Goal: Task Accomplishment & Management: Complete application form

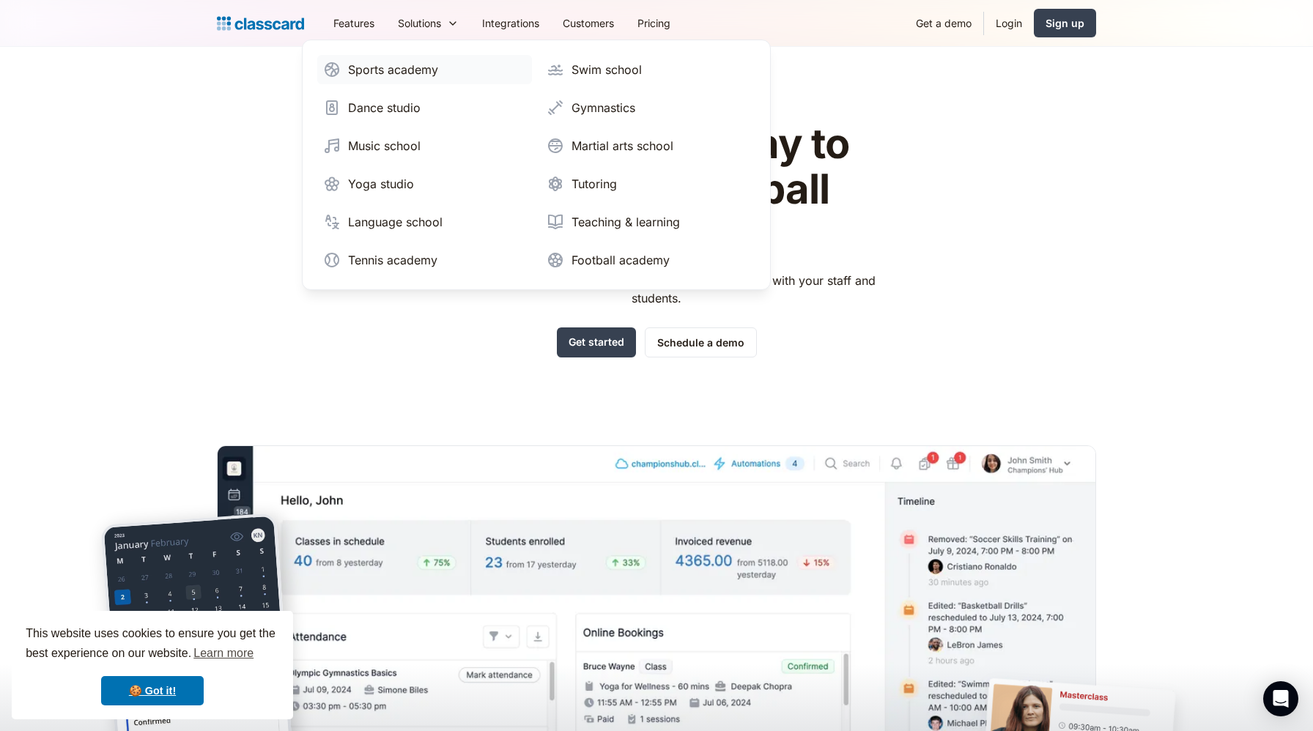
click at [407, 73] on div "Sports academy" at bounding box center [393, 70] width 90 height 18
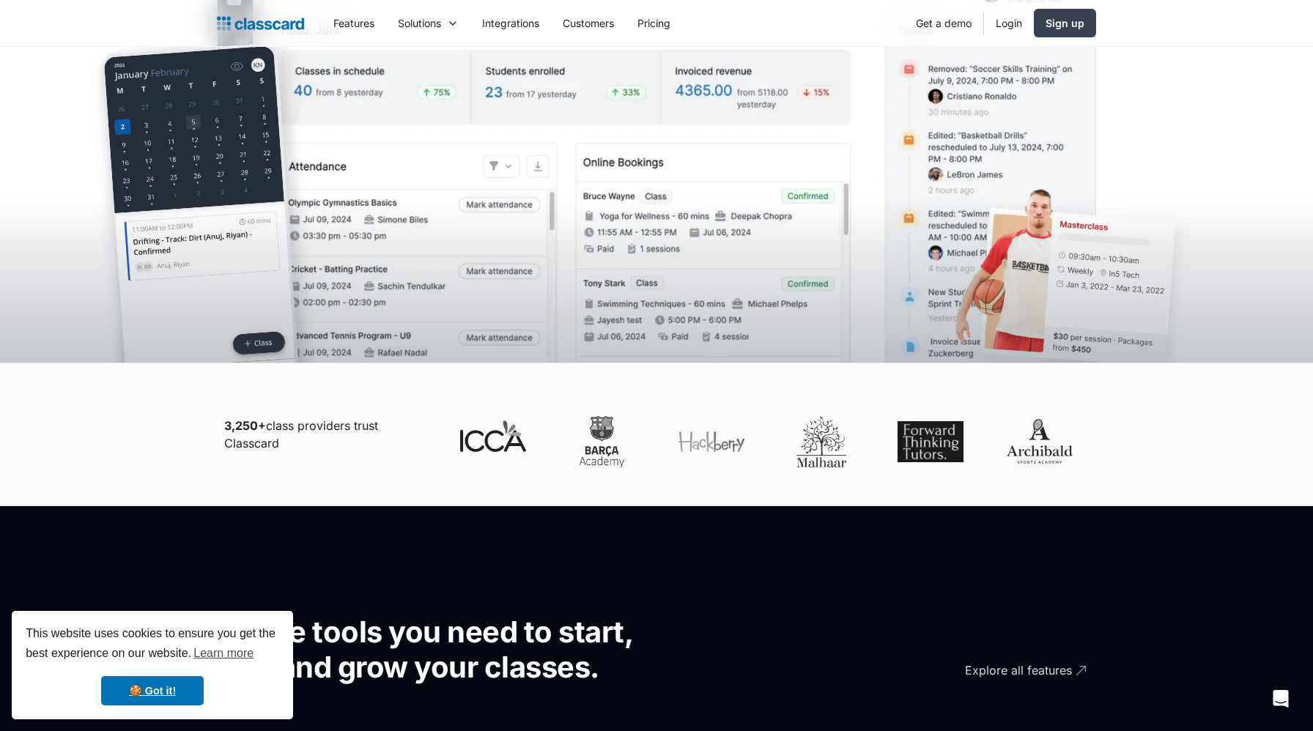
scroll to position [472, 0]
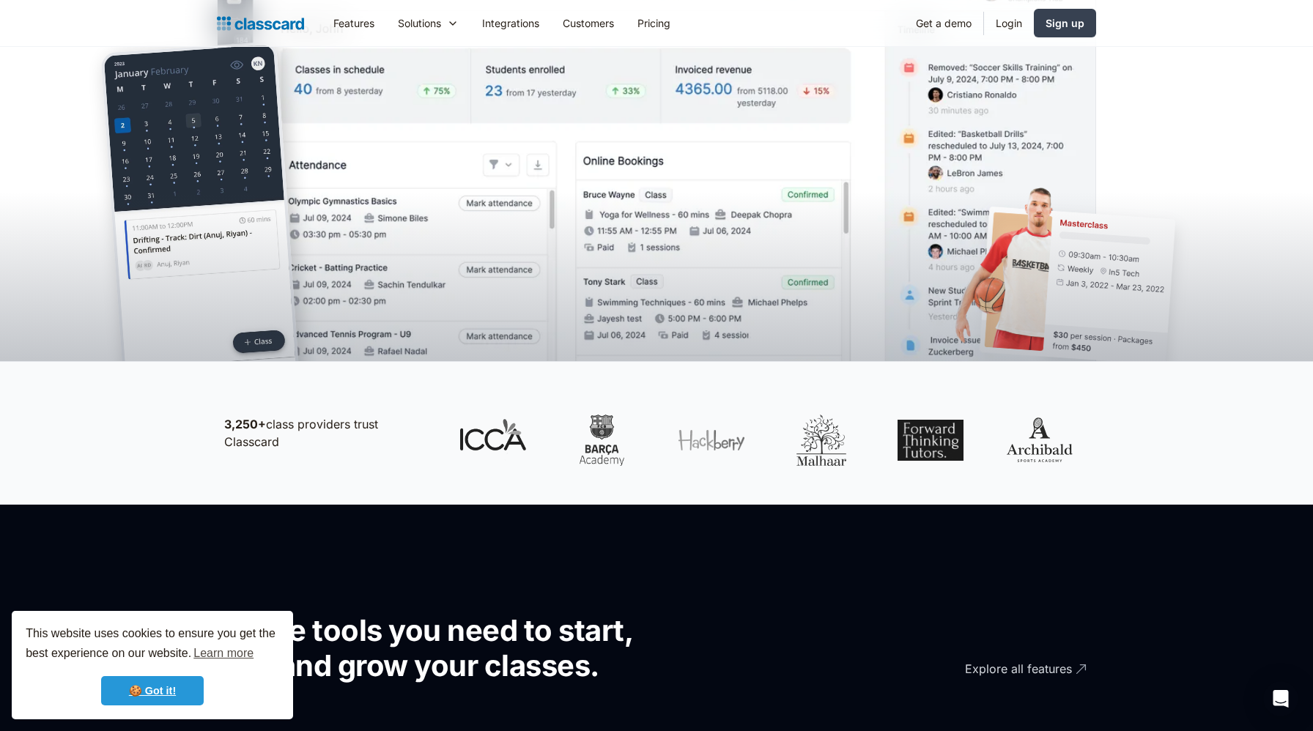
click at [153, 692] on link "🍪 Got it!" at bounding box center [152, 690] width 103 height 29
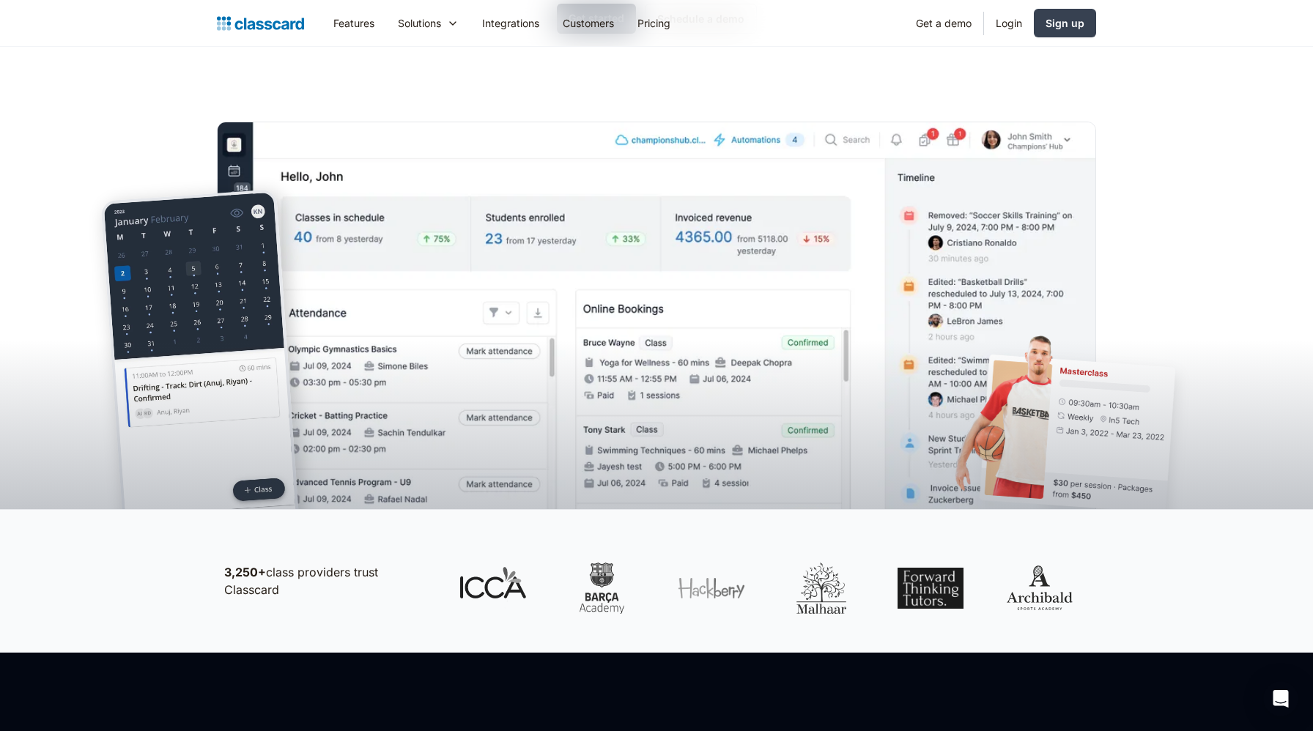
scroll to position [0, 0]
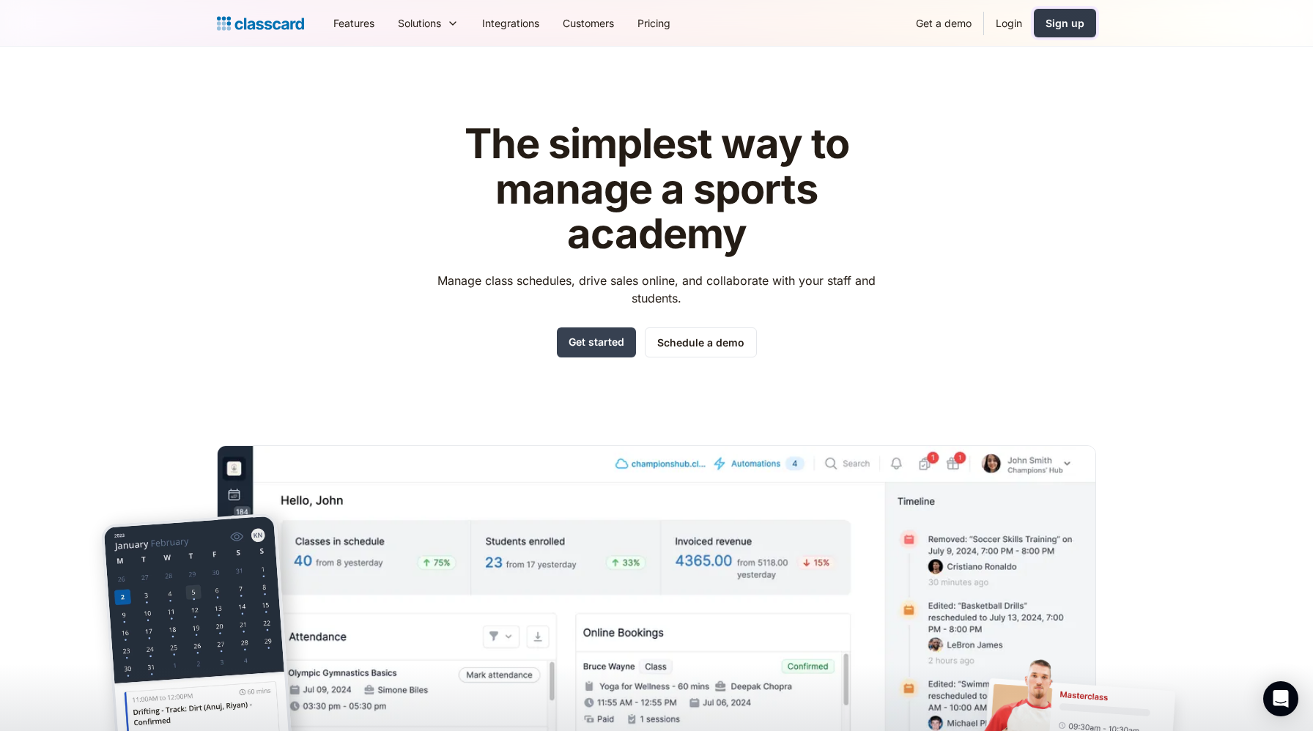
click at [1066, 25] on div "Sign up" at bounding box center [1065, 22] width 39 height 15
